Goal: Navigation & Orientation: Find specific page/section

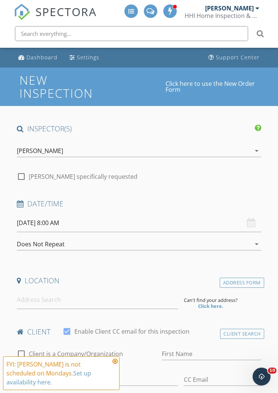
click at [253, 10] on div "[PERSON_NAME]" at bounding box center [229, 7] width 48 height 7
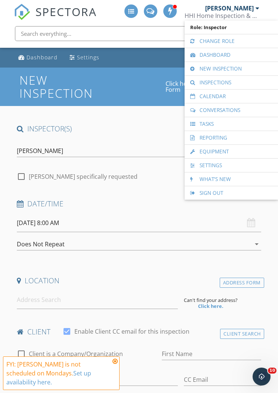
click at [232, 97] on link "Calendar" at bounding box center [231, 96] width 86 height 13
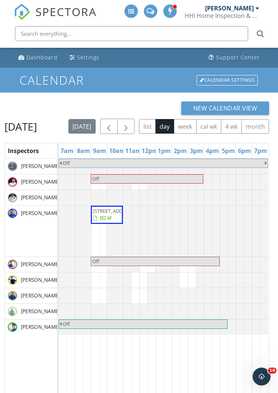
click at [130, 124] on span "button" at bounding box center [125, 126] width 9 height 9
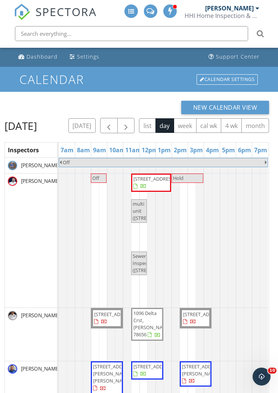
click at [130, 123] on span "button" at bounding box center [125, 125] width 9 height 9
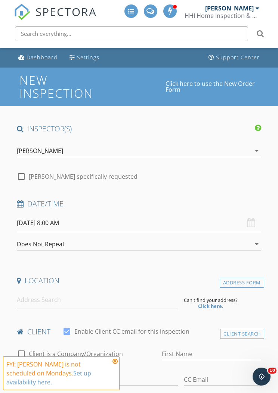
click at [247, 5] on div "[PERSON_NAME]" at bounding box center [229, 7] width 48 height 7
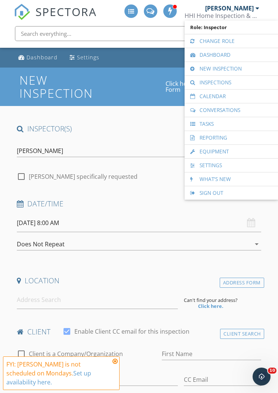
click at [234, 97] on link "Calendar" at bounding box center [231, 96] width 86 height 13
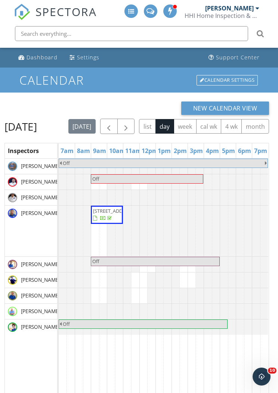
click at [130, 124] on span "button" at bounding box center [125, 126] width 9 height 9
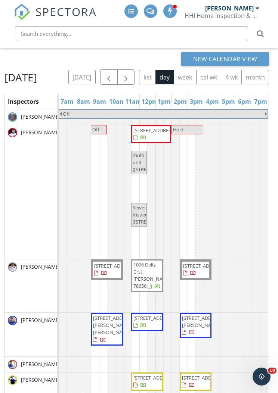
scroll to position [123, 0]
